Goal: Information Seeking & Learning: Learn about a topic

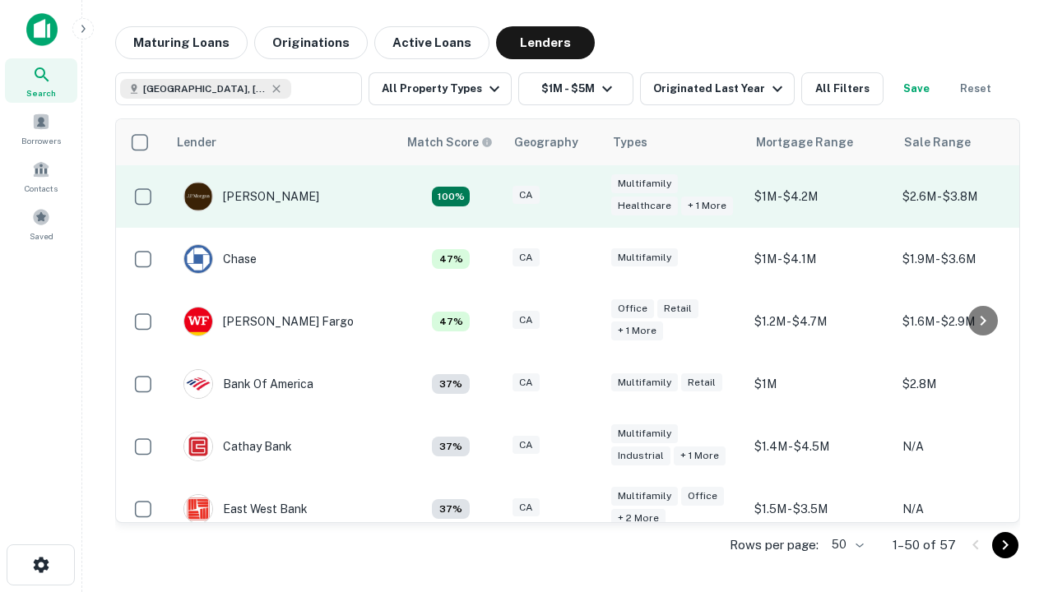
click at [584, 197] on div "CA" at bounding box center [553, 197] width 82 height 22
